Goal: Task Accomplishment & Management: Use online tool/utility

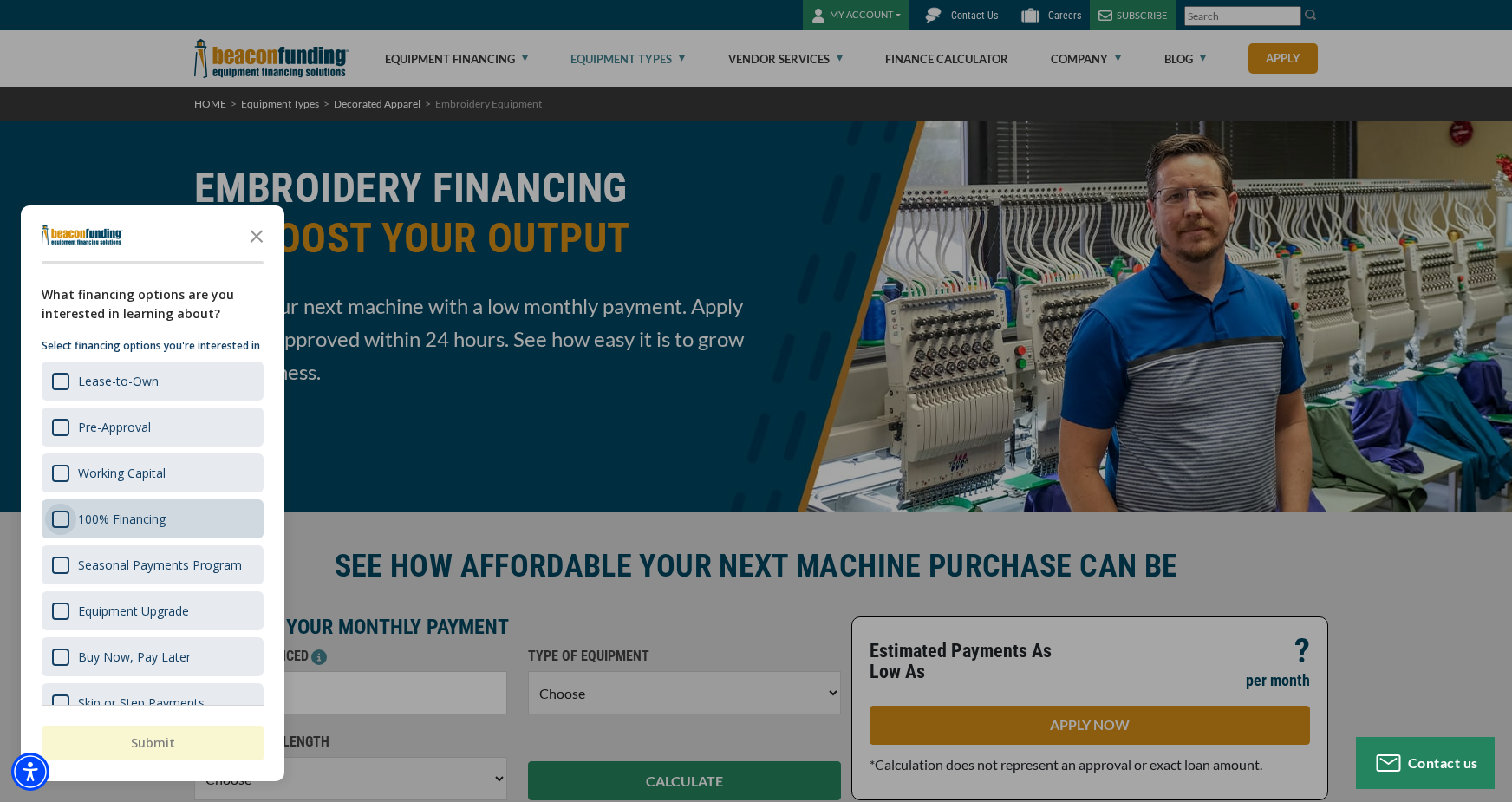
click at [58, 528] on div "Survey" at bounding box center [61, 518] width 17 height 17
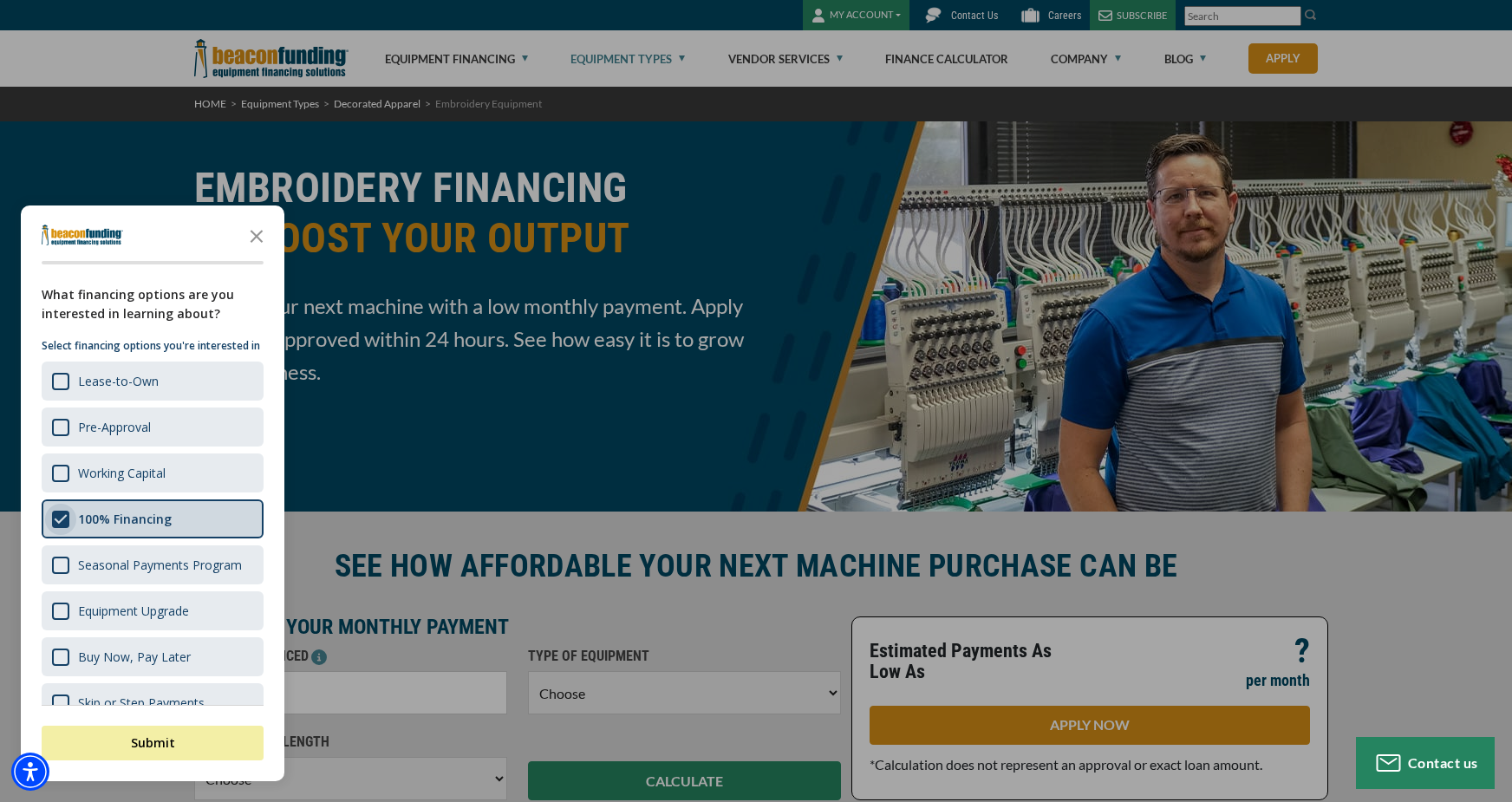
scroll to position [2, 0]
click at [169, 747] on button "Submit" at bounding box center [152, 742] width 222 height 35
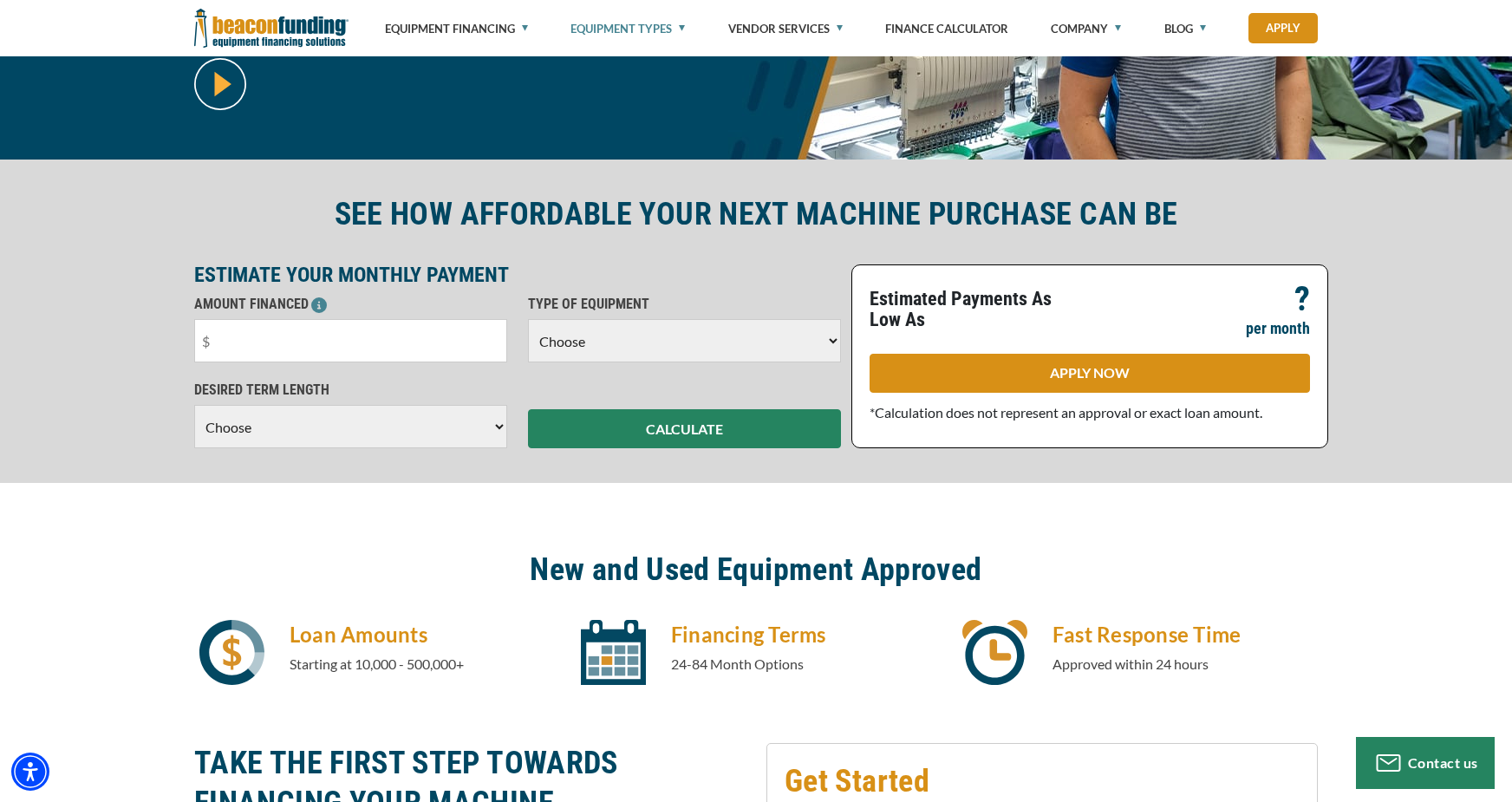
scroll to position [421, 0]
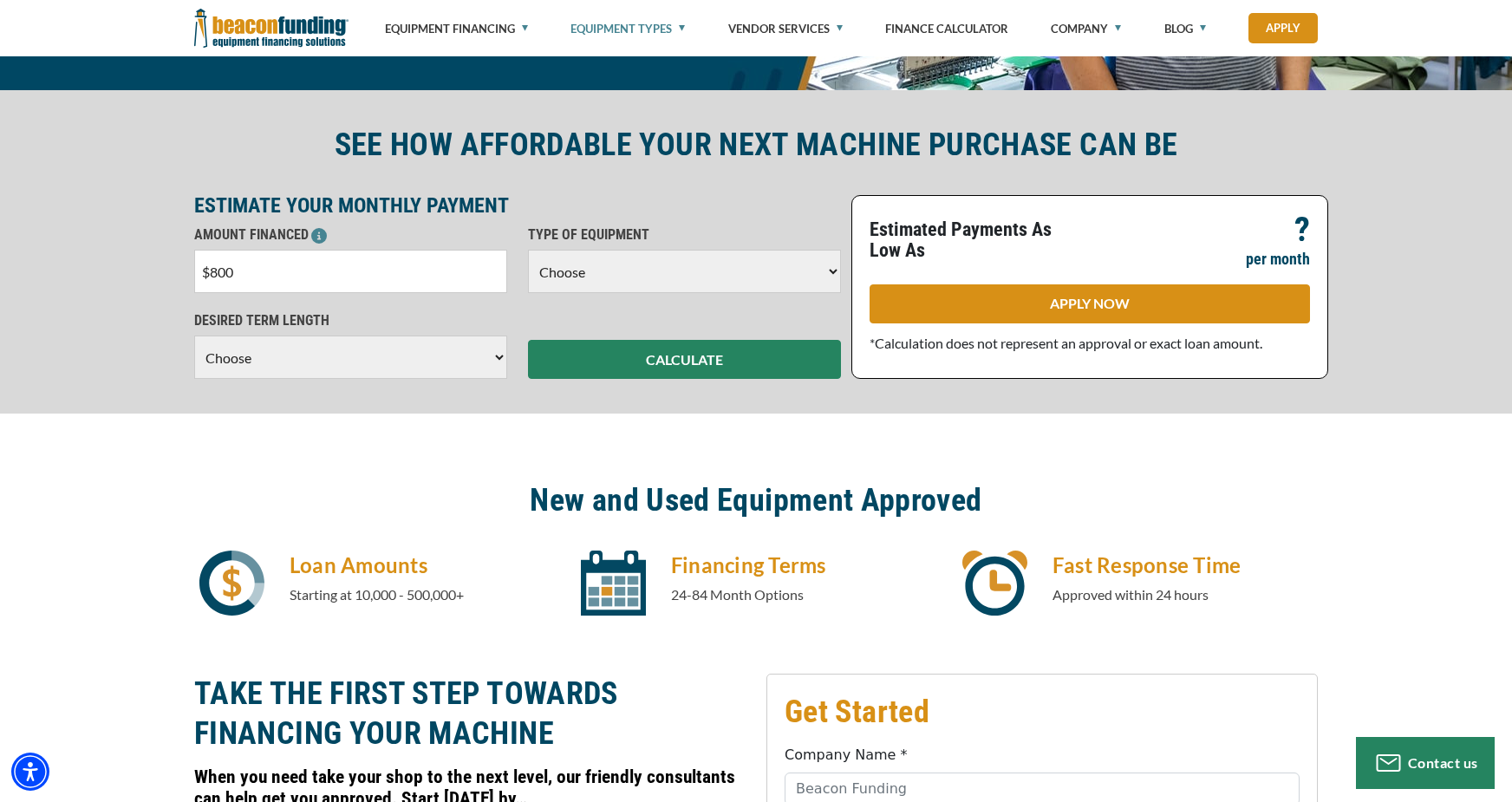
type input "$8,000"
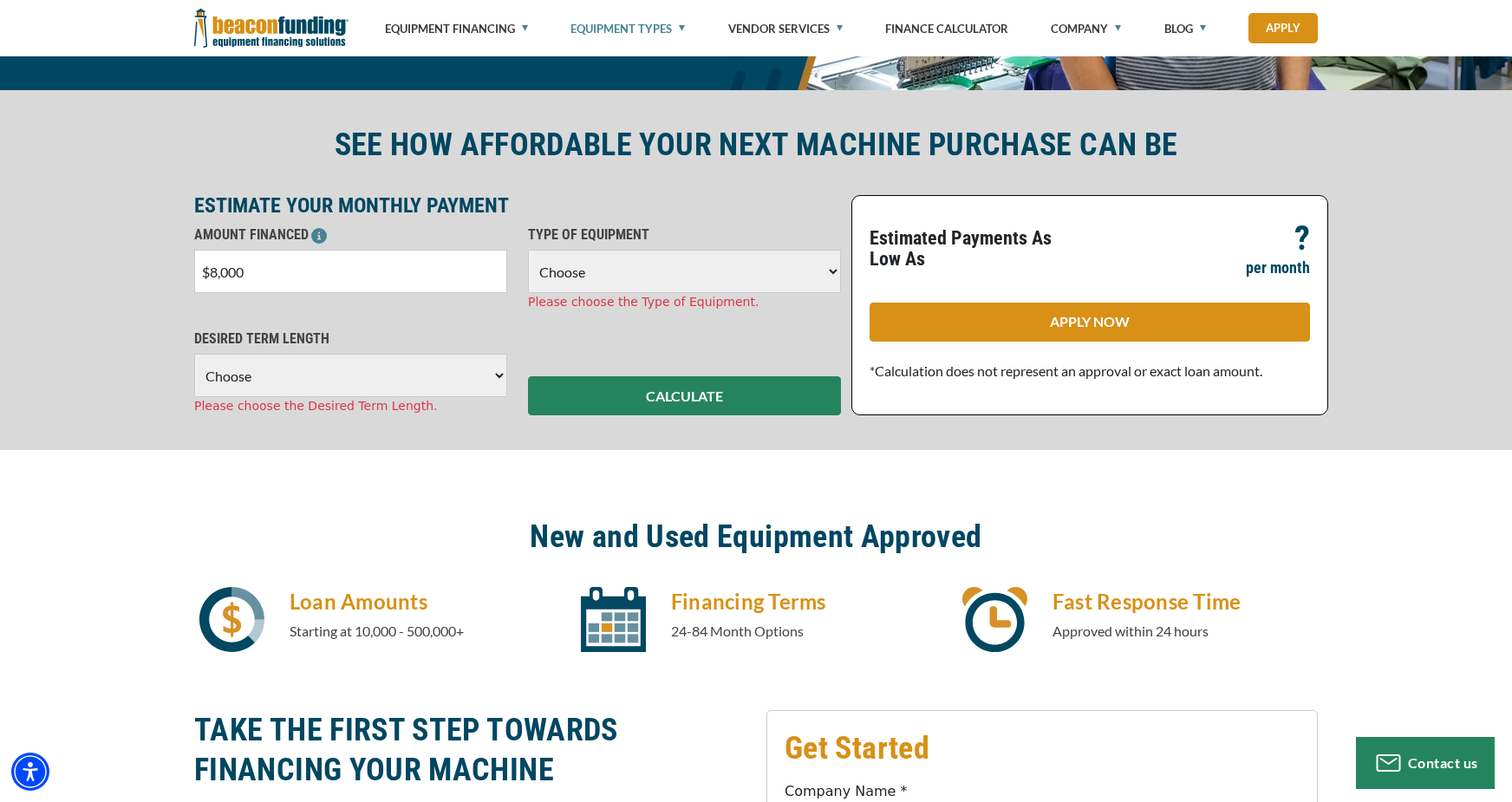
select select "1"
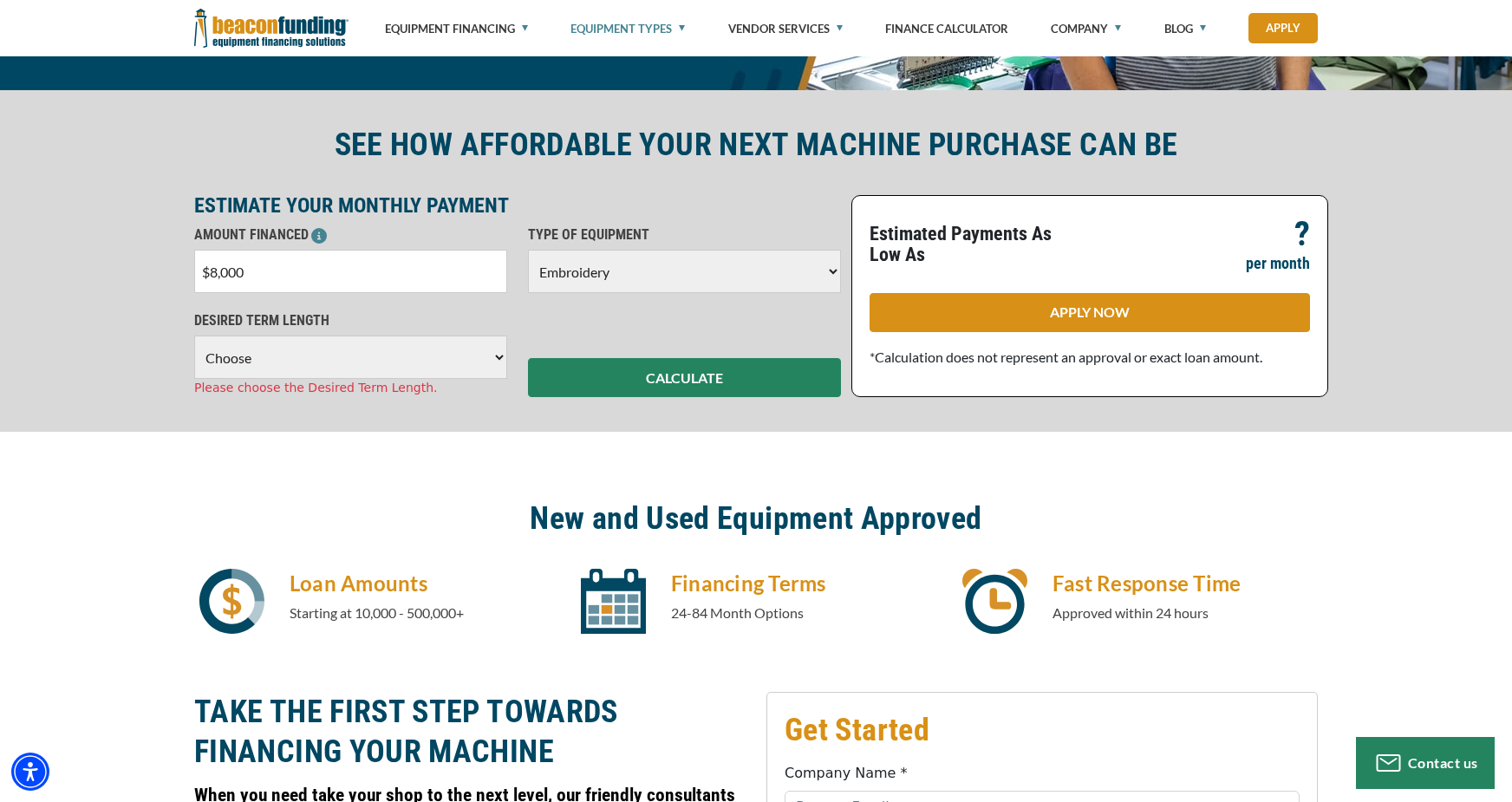
select select "60"
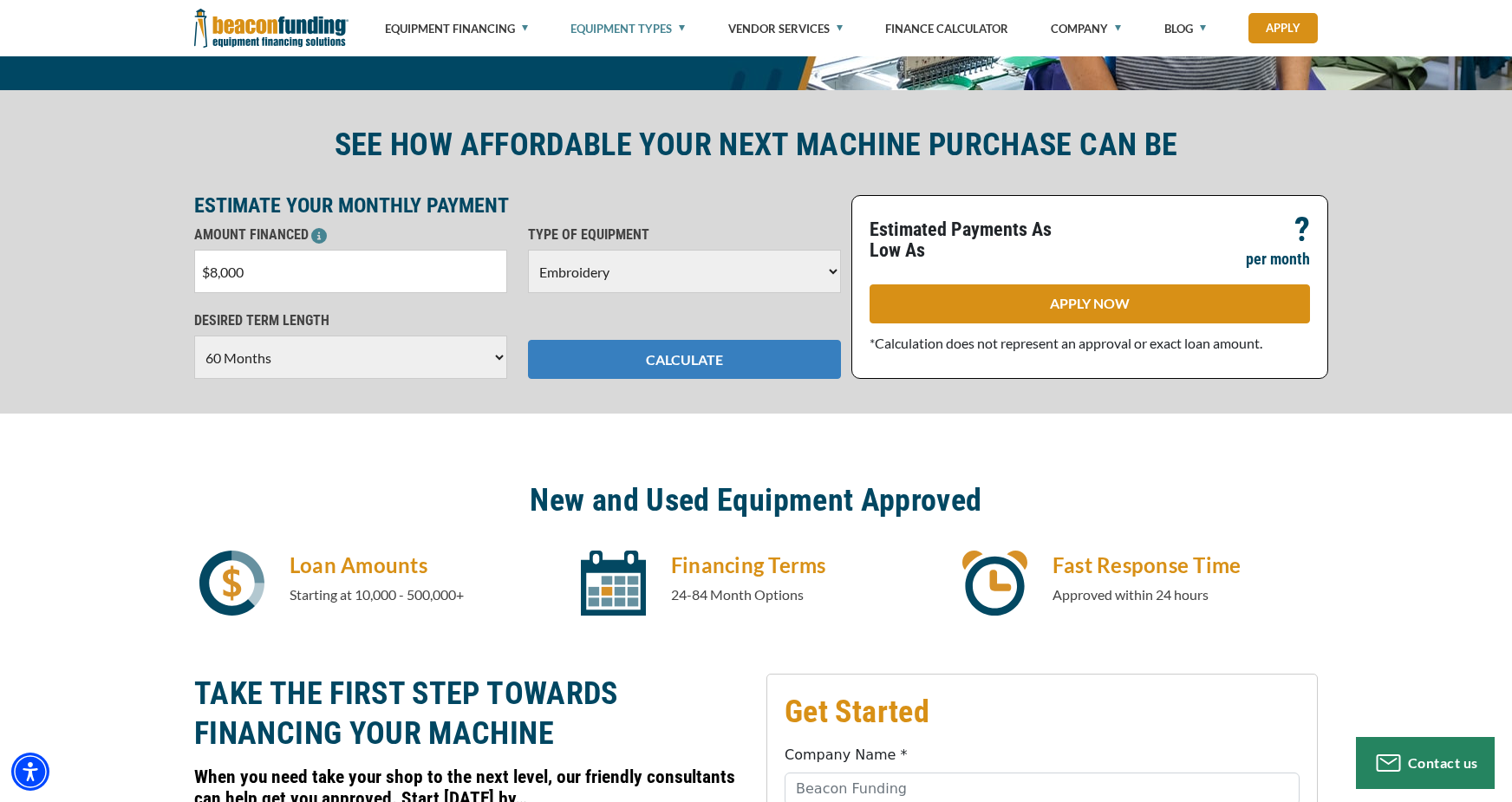
click at [674, 358] on button "CALCULATE" at bounding box center [684, 359] width 313 height 39
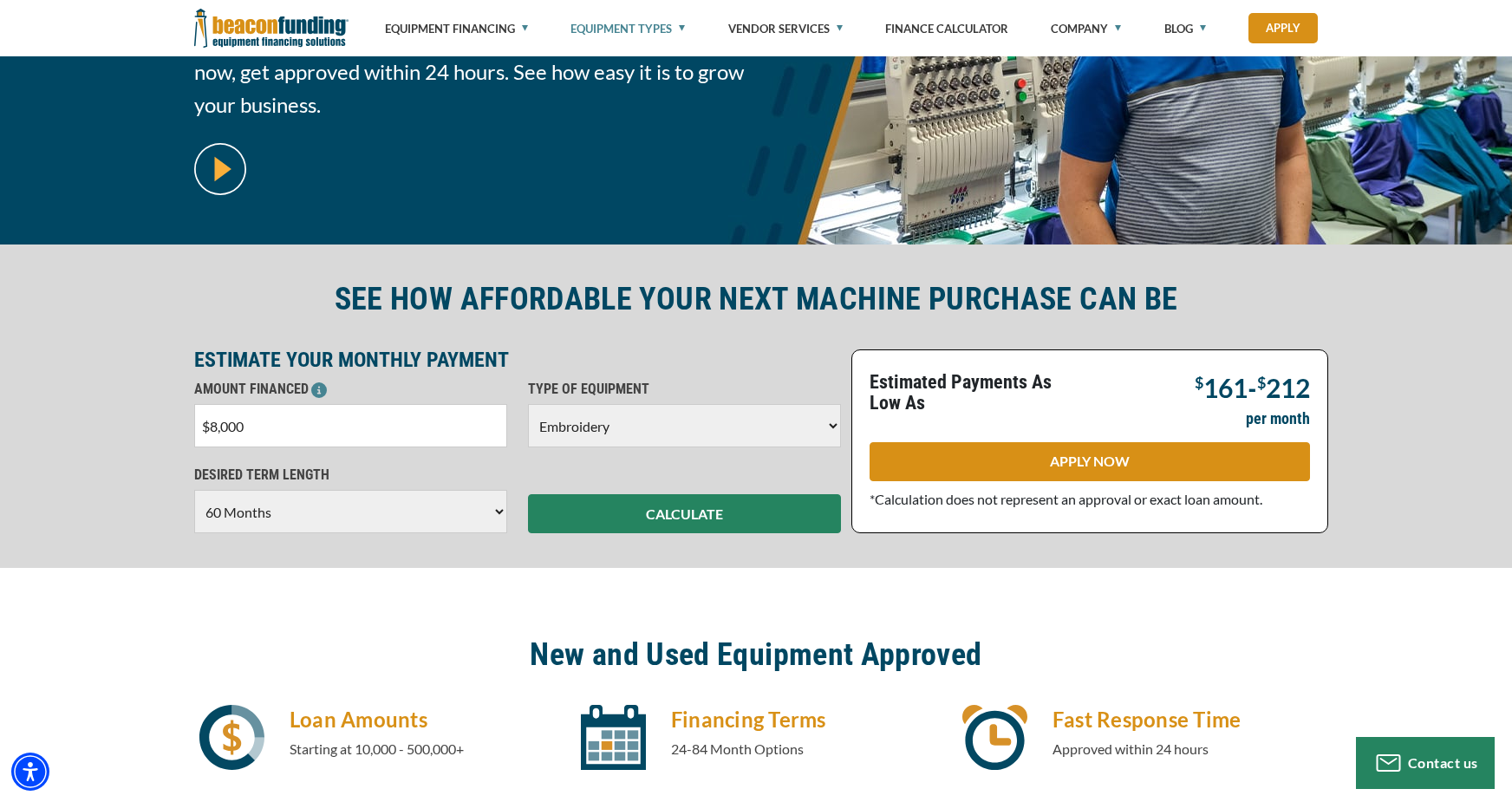
scroll to position [273, 0]
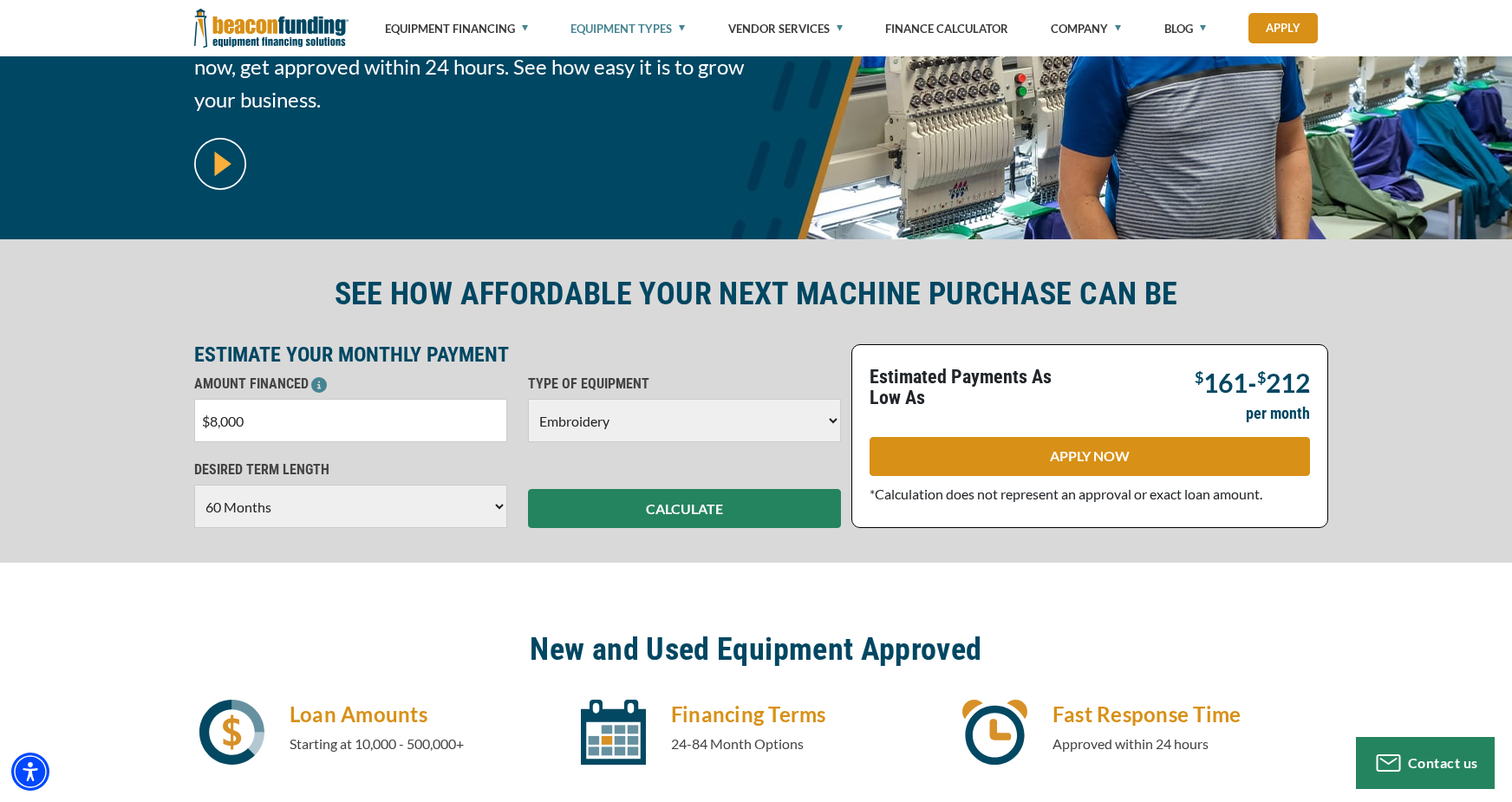
drag, startPoint x: 221, startPoint y: 421, endPoint x: 158, endPoint y: 416, distance: 63.2
click at [158, 416] on div "SEE HOW AFFORDABLE YOUR NEXT MACHINE PURCHASE CAN BE ESTIMATE YOUR MONTHLY PAYM…" at bounding box center [756, 401] width 1512 height 323
drag, startPoint x: 263, startPoint y: 424, endPoint x: 233, endPoint y: 423, distance: 30.0
click at [235, 424] on input "$120,000" at bounding box center [351, 419] width 313 height 43
type input "$12,000"
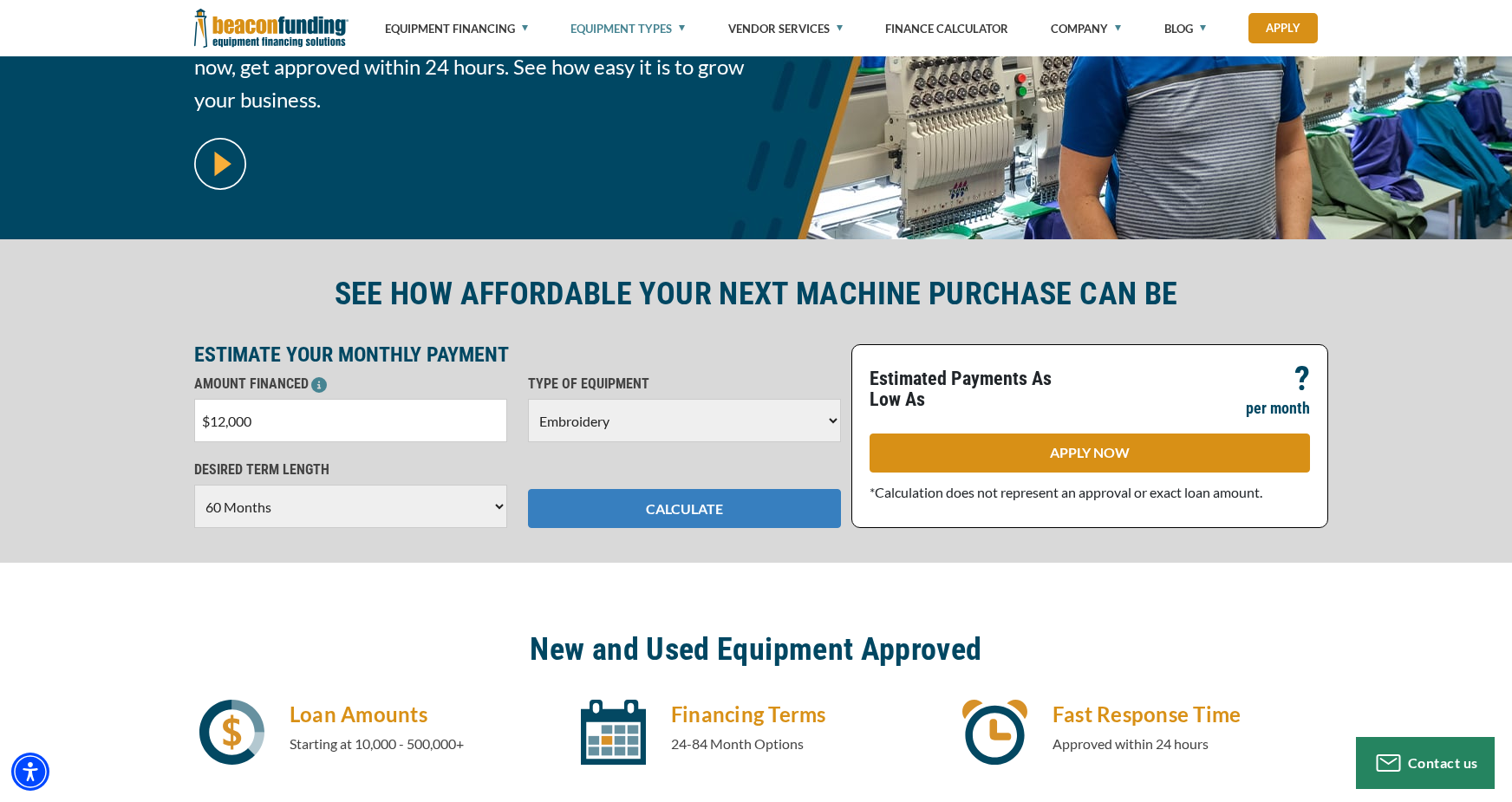
click at [648, 510] on button "CALCULATE" at bounding box center [684, 508] width 313 height 39
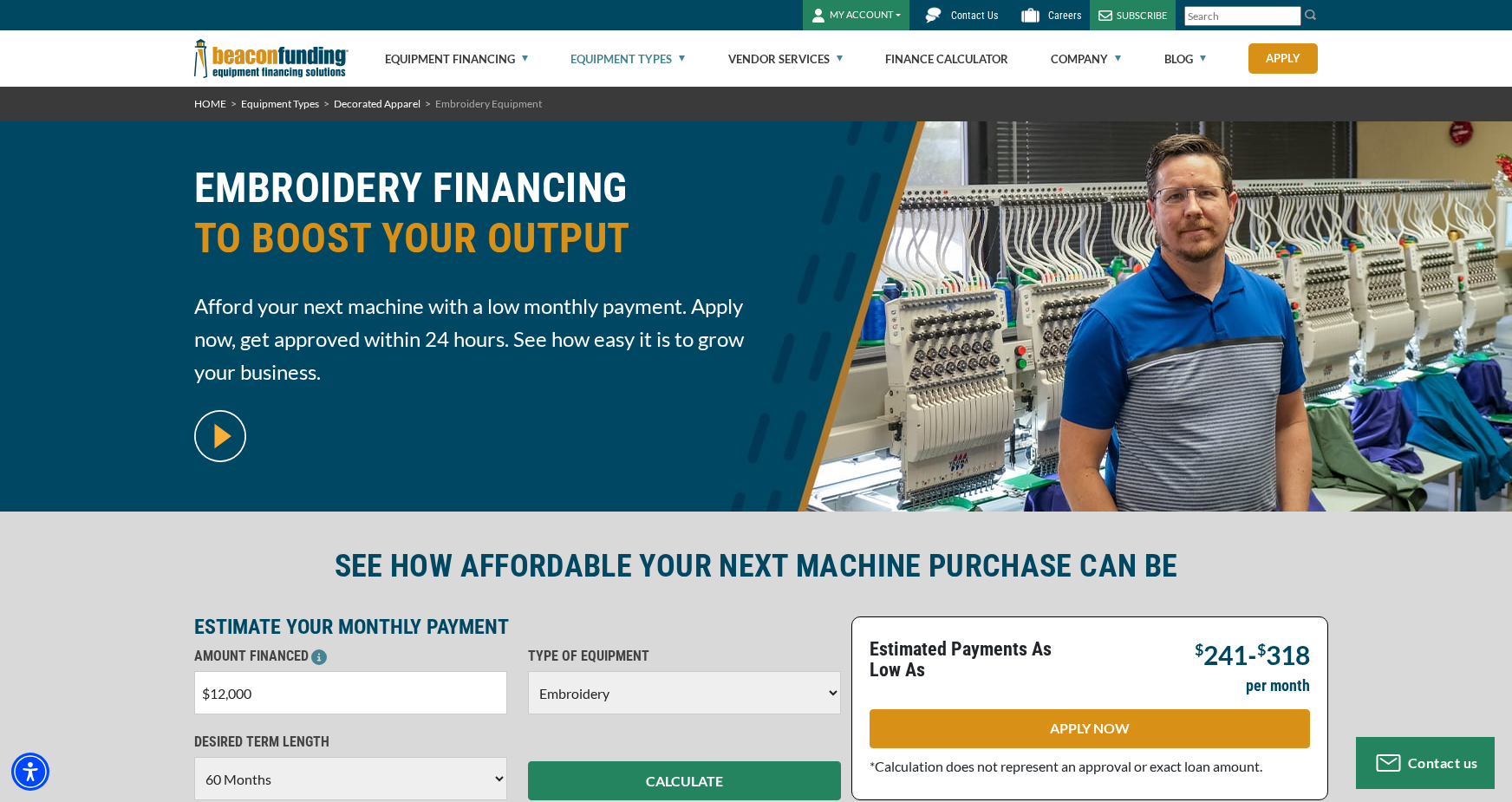
scroll to position [0, 0]
